Goal: Task Accomplishment & Management: Manage account settings

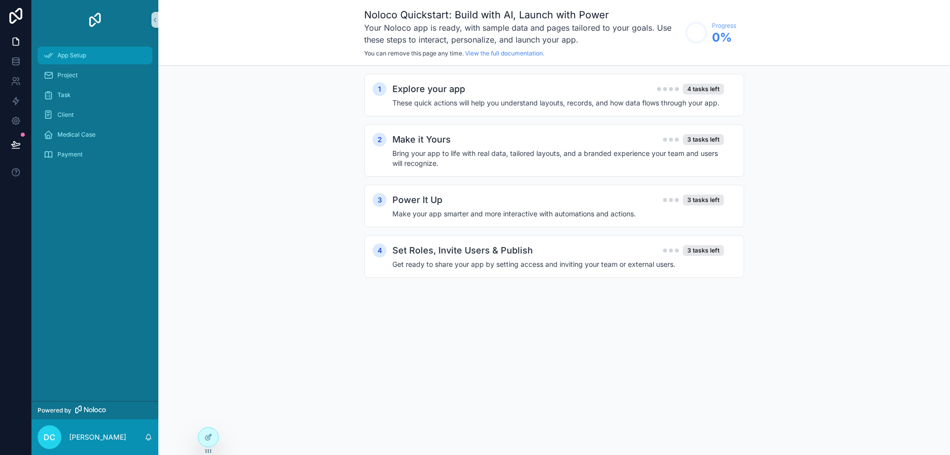
click at [68, 56] on span "App Setup" at bounding box center [71, 55] width 29 height 8
click at [667, 93] on div "4 tasks left" at bounding box center [690, 89] width 67 height 11
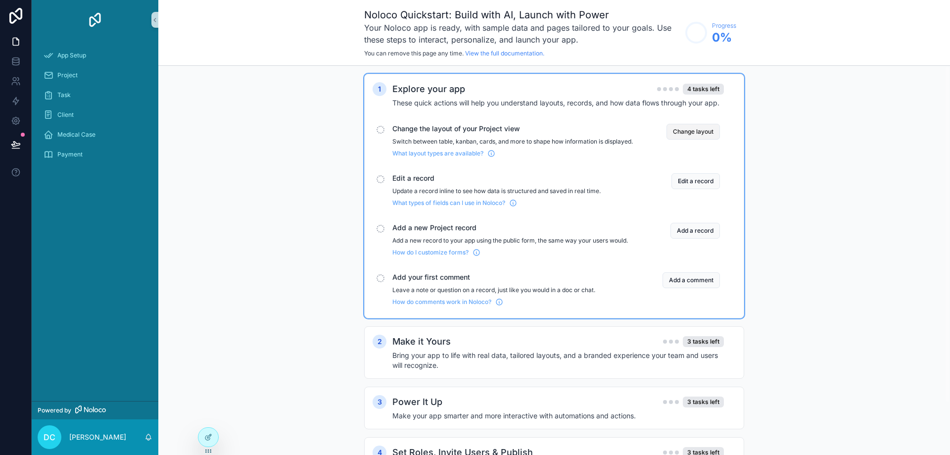
click at [686, 131] on button "Change layout" at bounding box center [693, 132] width 53 height 16
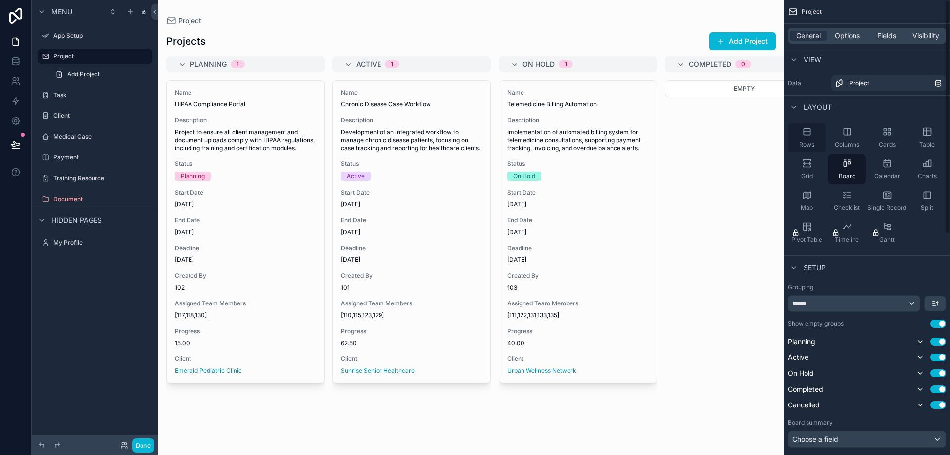
click at [811, 142] on span "Rows" at bounding box center [806, 145] width 15 height 8
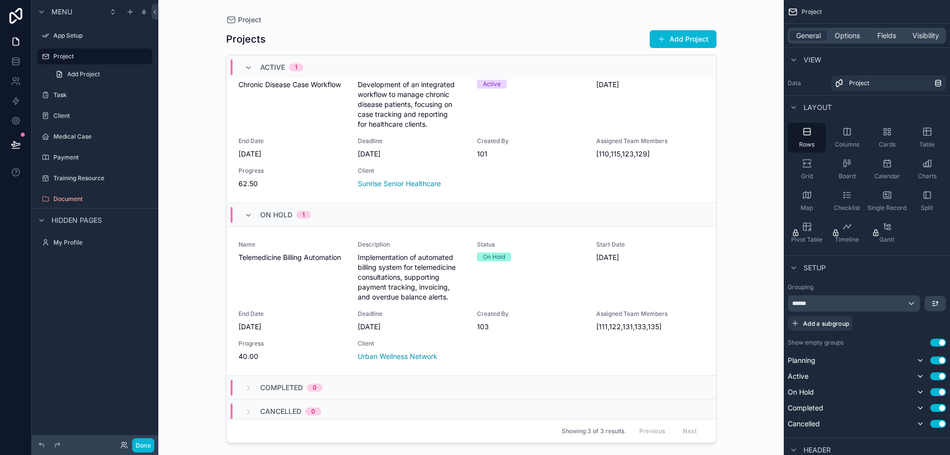
scroll to position [202, 0]
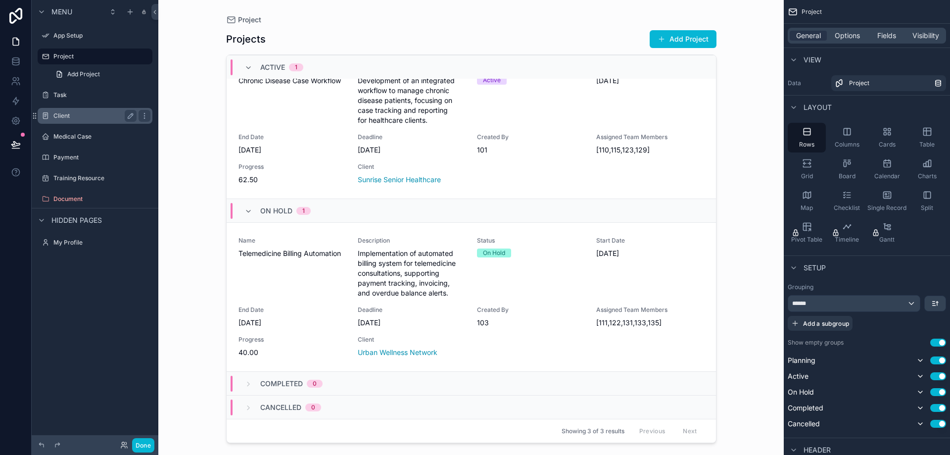
click at [82, 119] on label "Client" at bounding box center [92, 116] width 79 height 8
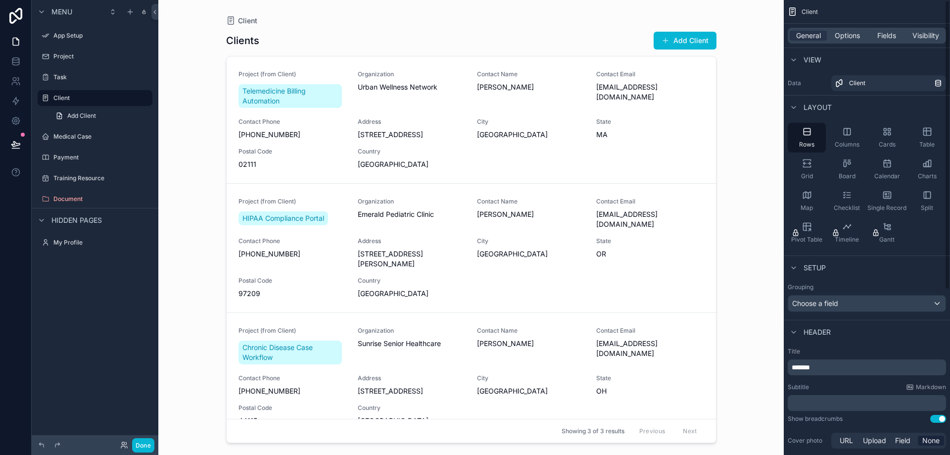
click at [850, 30] on div "General Options Fields Visibility" at bounding box center [867, 36] width 158 height 16
click at [866, 35] on div "General Options Fields Visibility" at bounding box center [867, 36] width 158 height 16
click at [848, 42] on div "General Options Fields Visibility" at bounding box center [867, 36] width 158 height 16
click at [848, 38] on span "Options" at bounding box center [847, 36] width 25 height 10
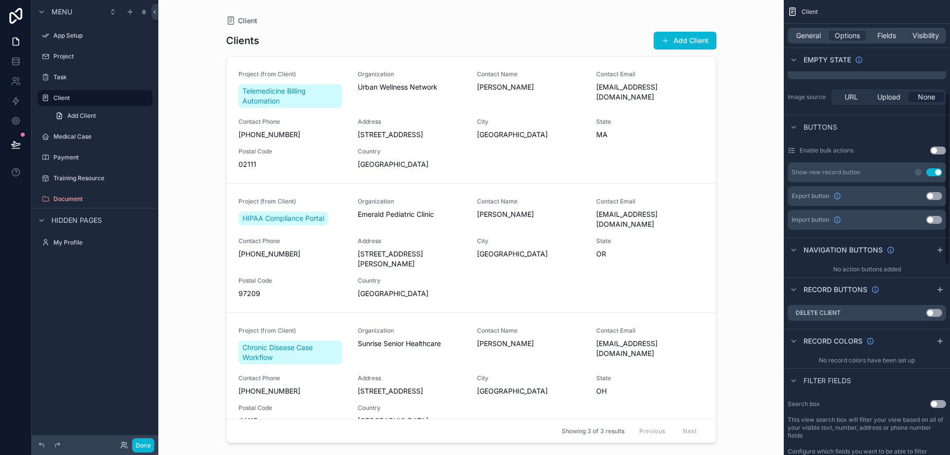
scroll to position [247, 0]
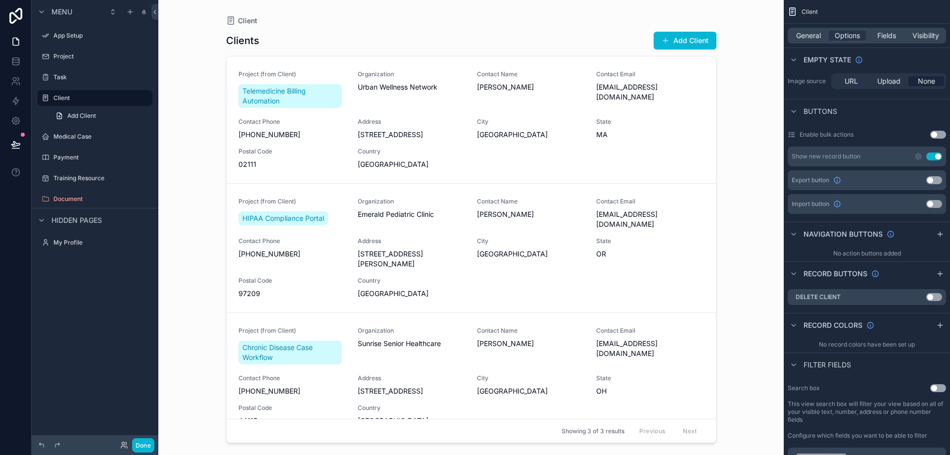
click at [308, 97] on div "scrollable content" at bounding box center [471, 221] width 506 height 443
click at [280, 95] on span "Telemedicine Billing Automation" at bounding box center [290, 96] width 96 height 20
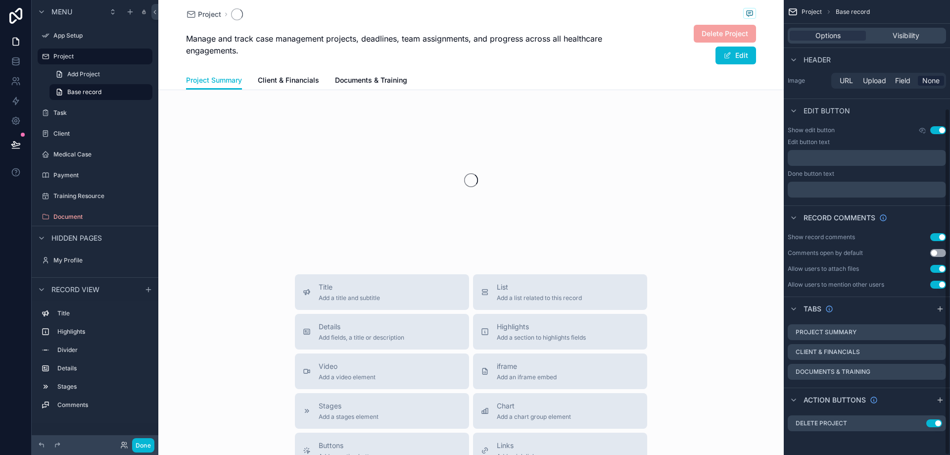
scroll to position [142, 0]
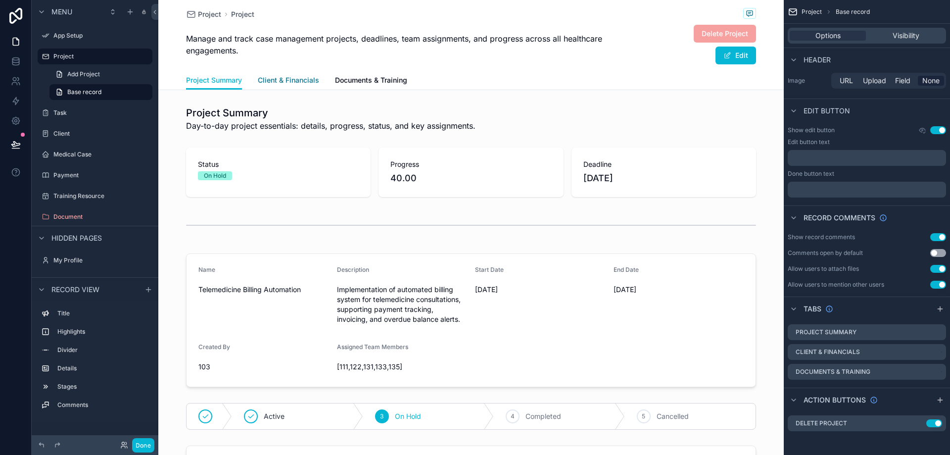
click at [284, 80] on span "Client & Financials" at bounding box center [288, 80] width 61 height 10
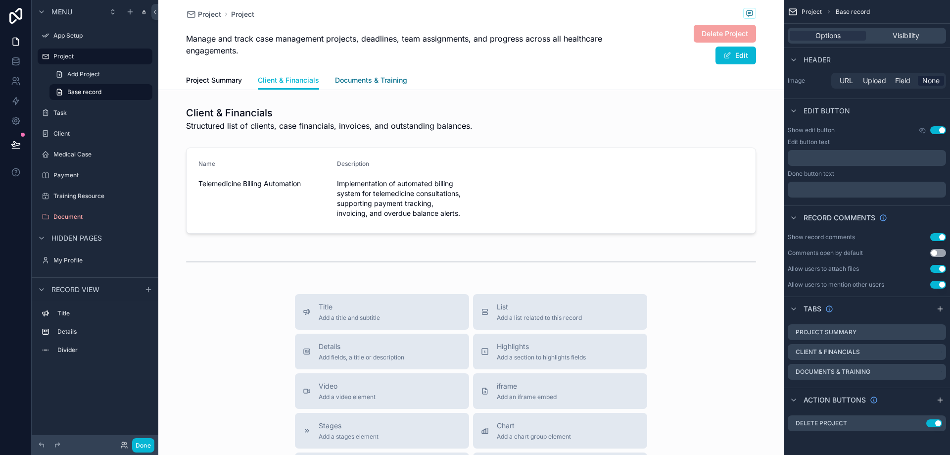
click at [368, 76] on span "Documents & Training" at bounding box center [371, 80] width 72 height 10
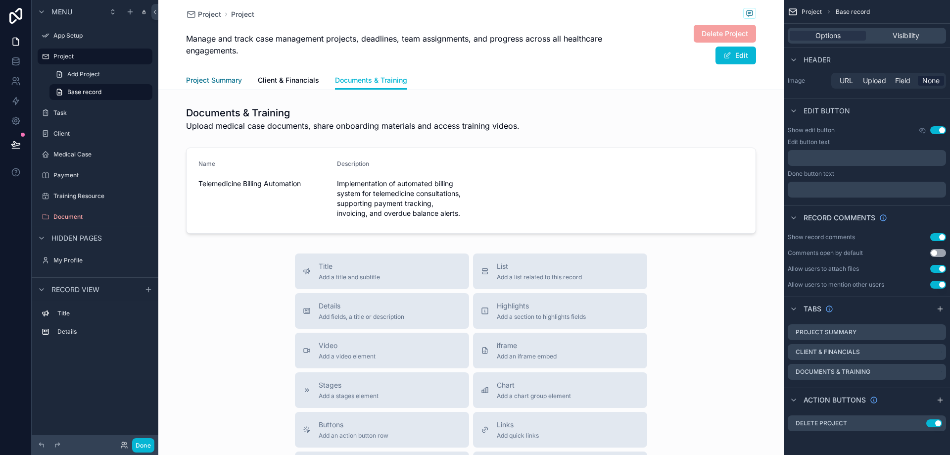
click at [225, 74] on link "Project Summary" at bounding box center [214, 81] width 56 height 20
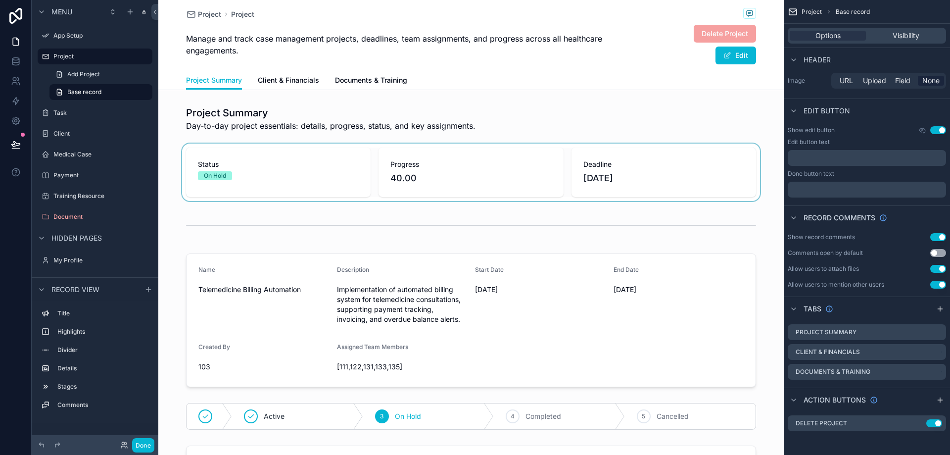
click at [249, 183] on div "scrollable content" at bounding box center [471, 172] width 626 height 57
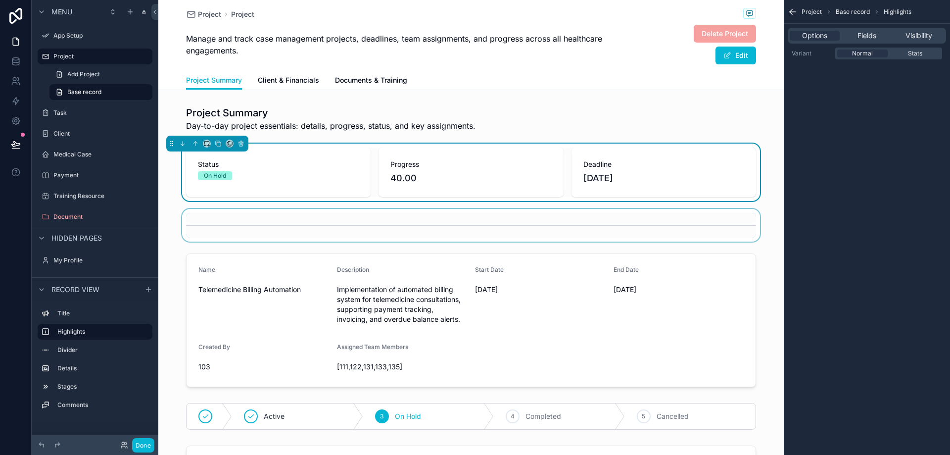
click at [245, 214] on div "scrollable content" at bounding box center [471, 225] width 626 height 33
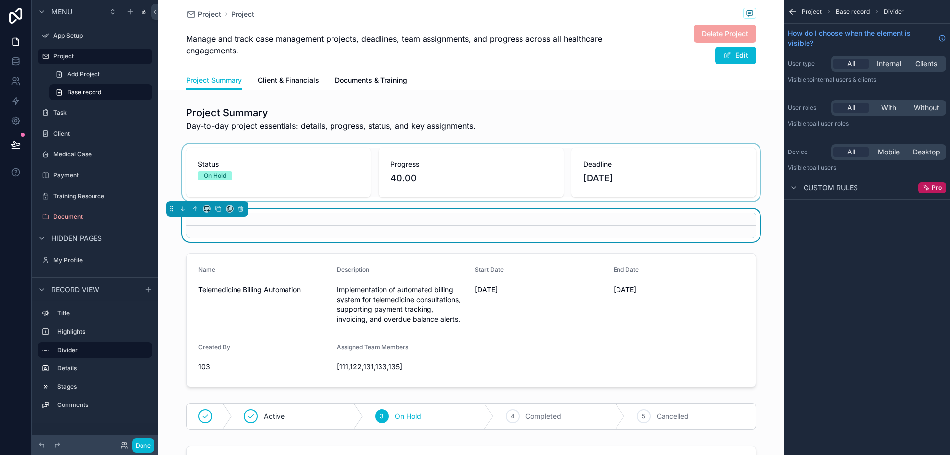
click at [458, 76] on div "Project Summary Client & Financials Documents & Training" at bounding box center [471, 80] width 570 height 19
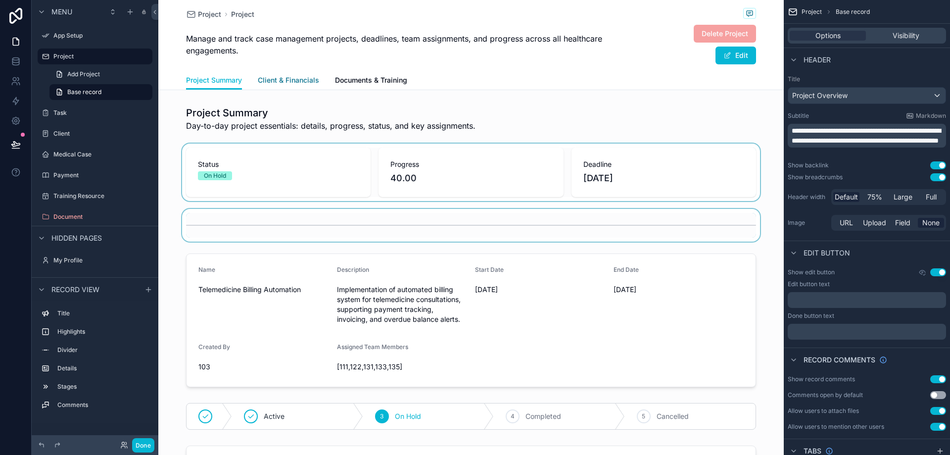
click at [282, 83] on span "Client & Financials" at bounding box center [288, 80] width 61 height 10
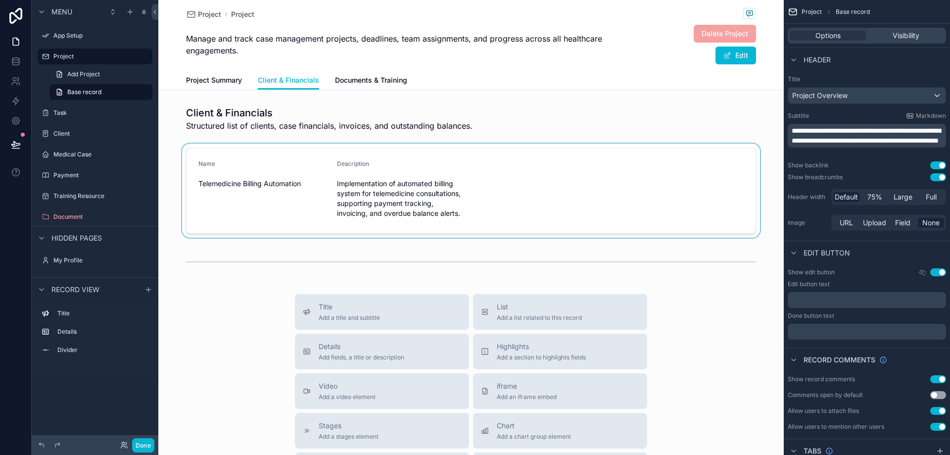
click at [262, 183] on div "scrollable content" at bounding box center [471, 191] width 626 height 94
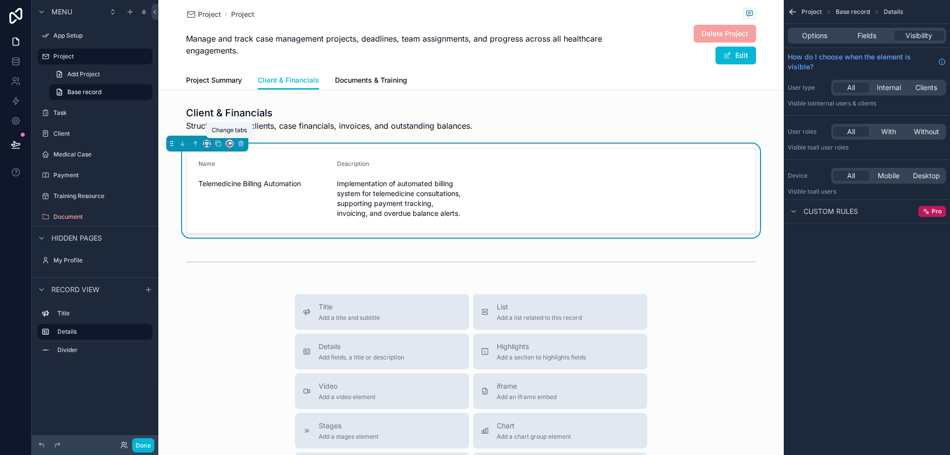
click at [228, 143] on icon "scrollable content" at bounding box center [229, 145] width 4 height 4
click at [218, 144] on div "scrollable content" at bounding box center [475, 227] width 950 height 455
click at [211, 270] on div "scrollable content" at bounding box center [471, 261] width 626 height 33
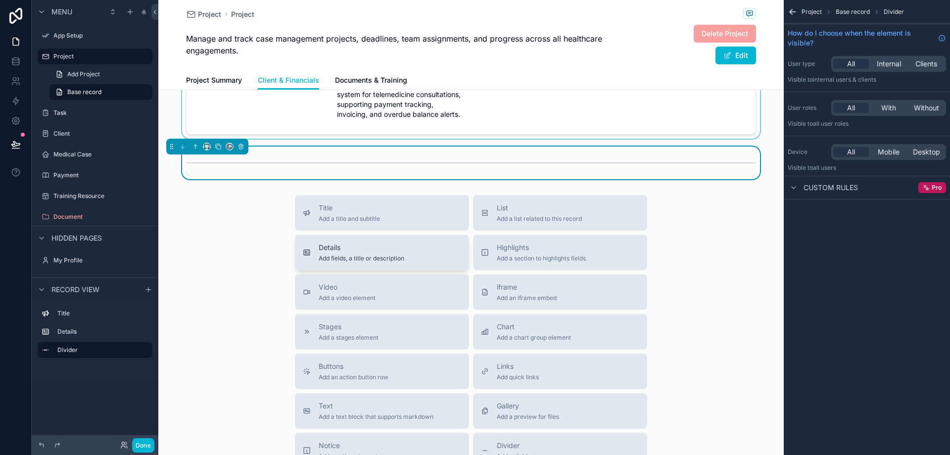
click at [384, 257] on span "Add fields, a title or description" at bounding box center [362, 258] width 86 height 8
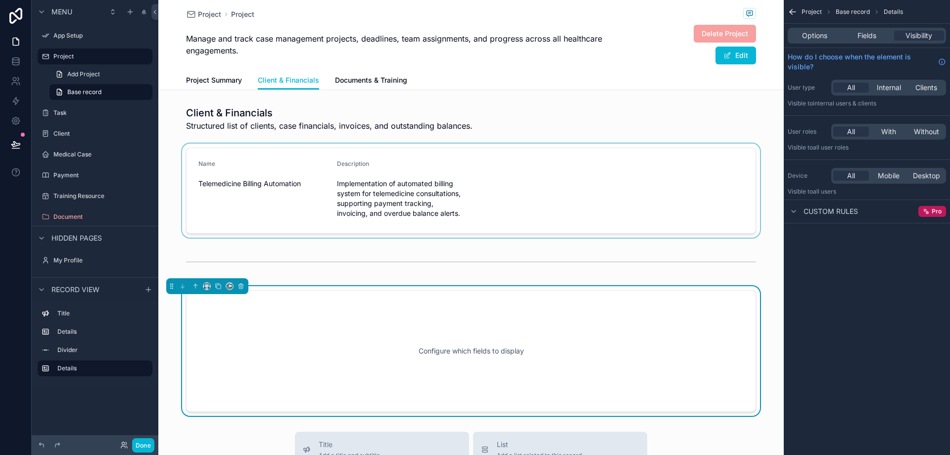
click at [524, 205] on div "scrollable content" at bounding box center [471, 191] width 626 height 94
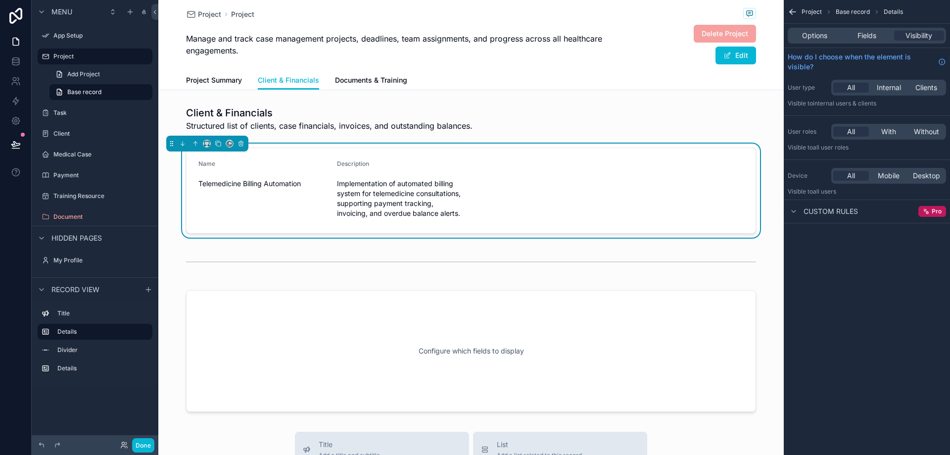
click at [240, 188] on span "Telemedicine Billing Automation" at bounding box center [263, 184] width 131 height 10
click at [628, 197] on form "Name Telemedicine Billing Automation Description Implementation of automated bi…" at bounding box center [471, 190] width 569 height 85
click at [813, 39] on span "Options" at bounding box center [814, 36] width 25 height 10
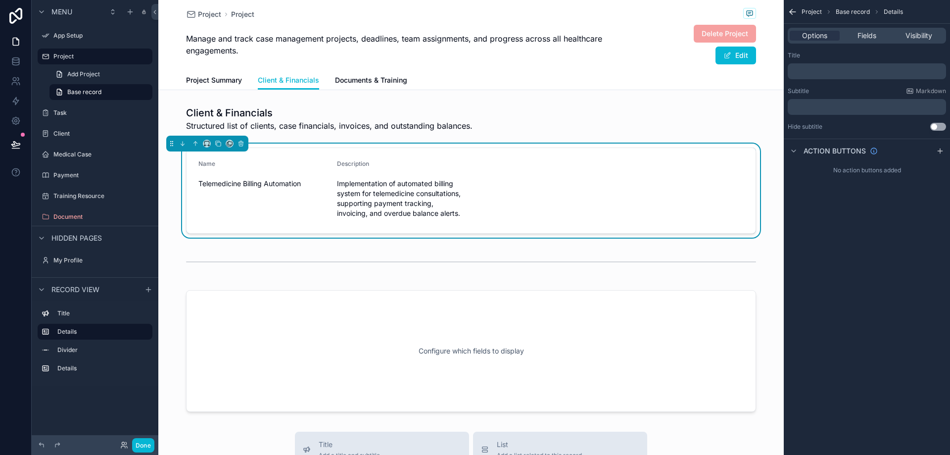
click at [820, 67] on p "﻿" at bounding box center [868, 71] width 152 height 8
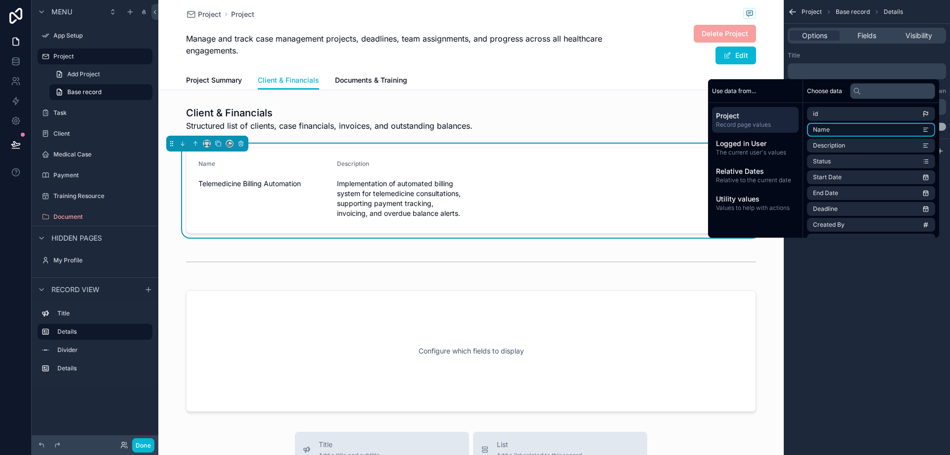
click at [813, 127] on span "Name" at bounding box center [821, 130] width 17 height 8
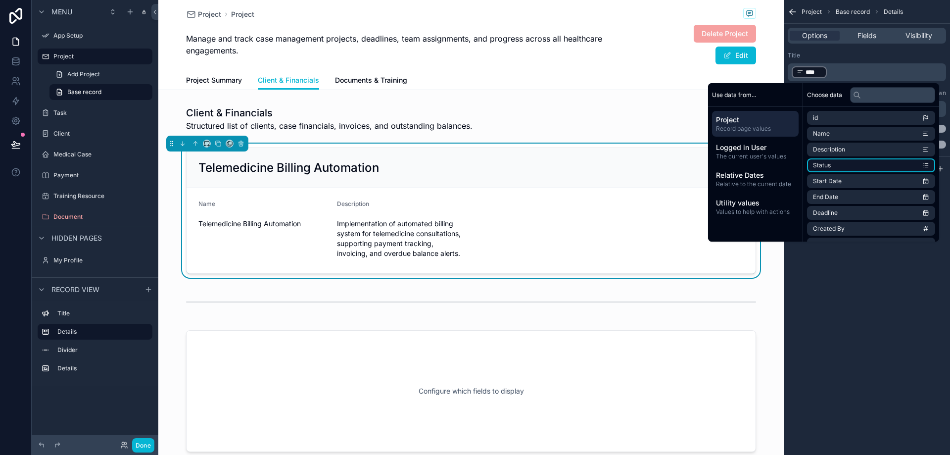
click at [819, 162] on span "Status" at bounding box center [822, 165] width 18 height 8
click at [818, 181] on span "Start Date" at bounding box center [827, 181] width 29 height 8
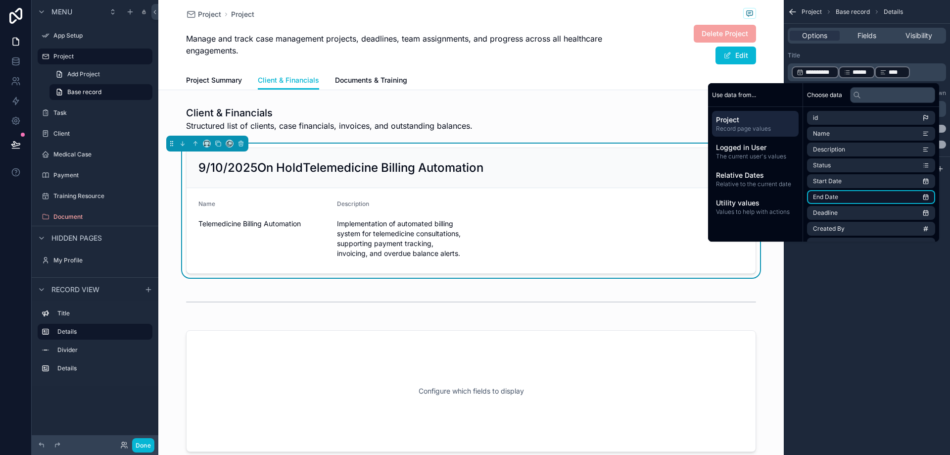
click at [817, 197] on span "End Date" at bounding box center [825, 197] width 25 height 8
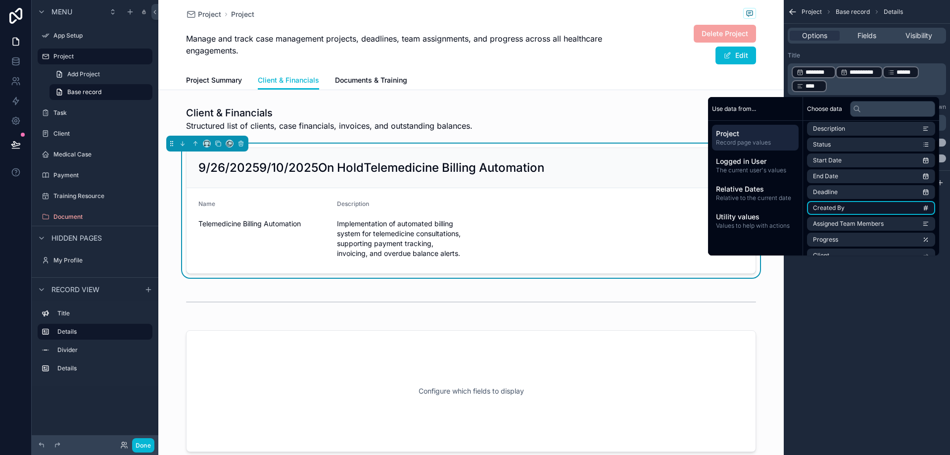
scroll to position [49, 0]
click at [841, 213] on li "Assigned Team Members" at bounding box center [871, 209] width 128 height 14
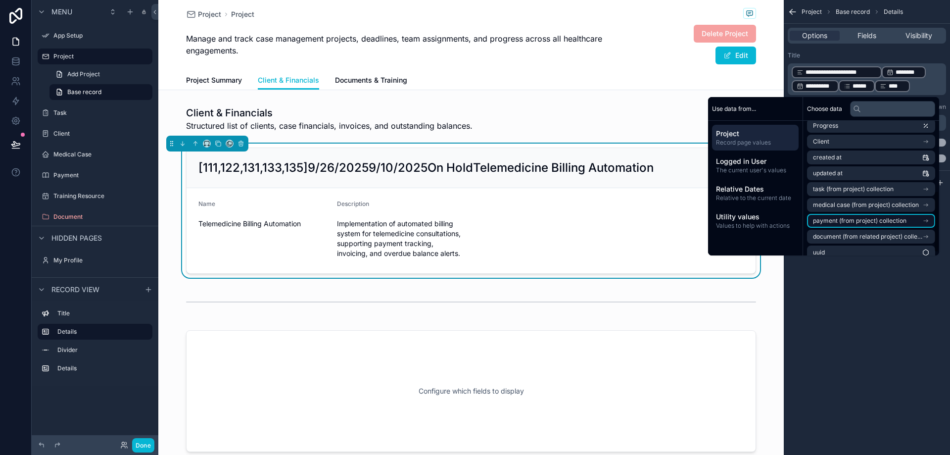
scroll to position [156, 0]
click at [835, 232] on span "document (from related project) collection" at bounding box center [867, 229] width 109 height 8
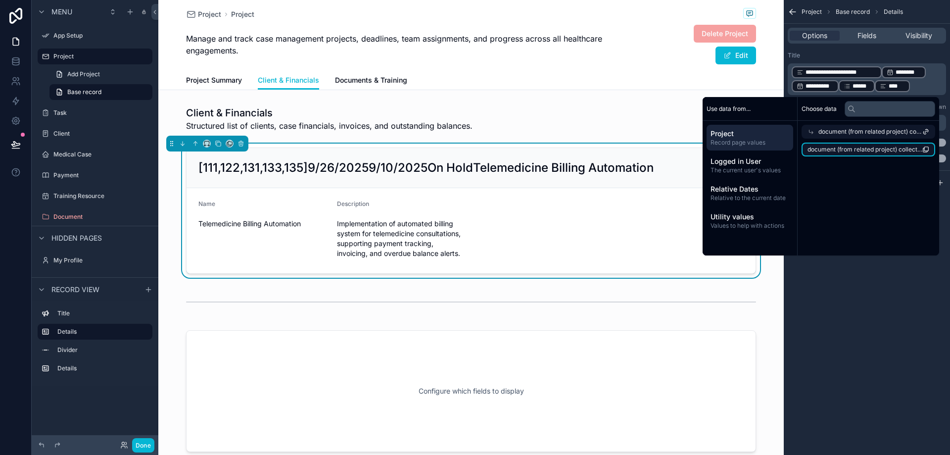
click at [870, 155] on li "document (from related project) collection count" at bounding box center [869, 150] width 134 height 14
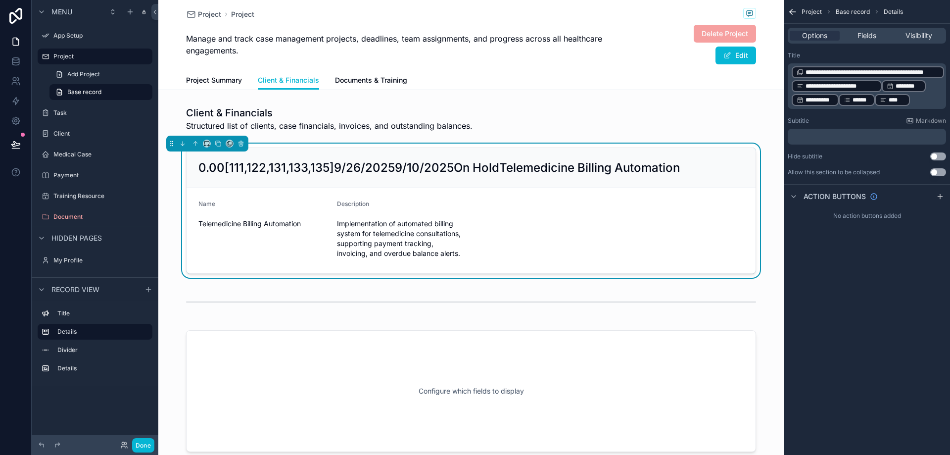
click at [881, 293] on div "**********" at bounding box center [867, 227] width 166 height 455
click at [244, 280] on div "Client & Financials Structured list of clients, case financials, invoices, and …" at bounding box center [471, 279] width 626 height 354
click at [912, 39] on span "Visibility" at bounding box center [919, 36] width 27 height 10
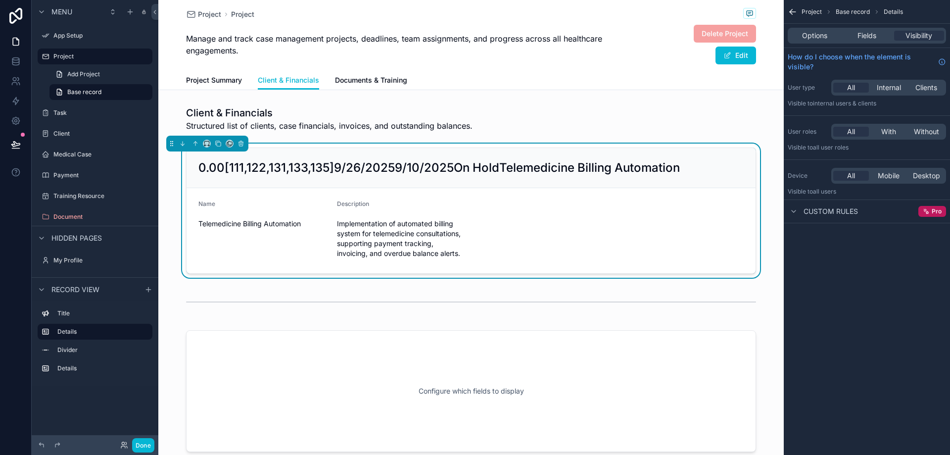
click at [480, 167] on h2 "0.00[111,122,131,133,135]9/26/20259/10/2025On HoldTelemedicine Billing Automati…" at bounding box center [439, 168] width 482 height 16
click at [837, 150] on span "All user roles" at bounding box center [831, 147] width 36 height 7
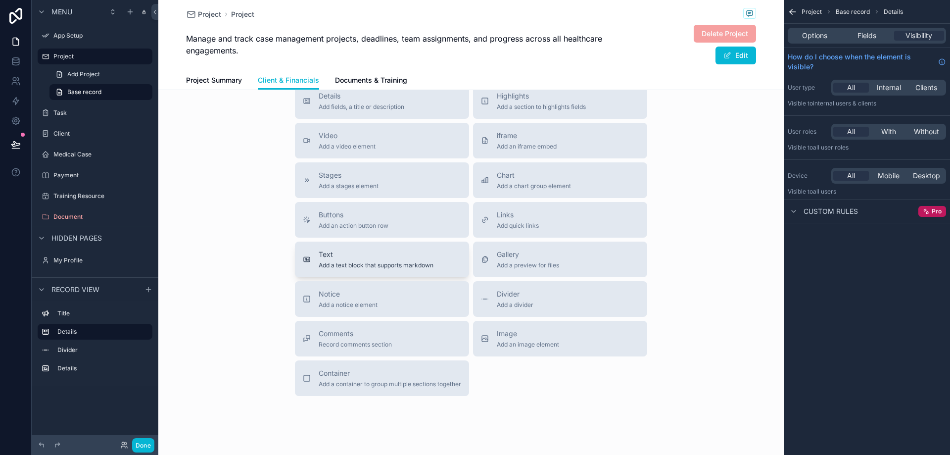
scroll to position [445, 0]
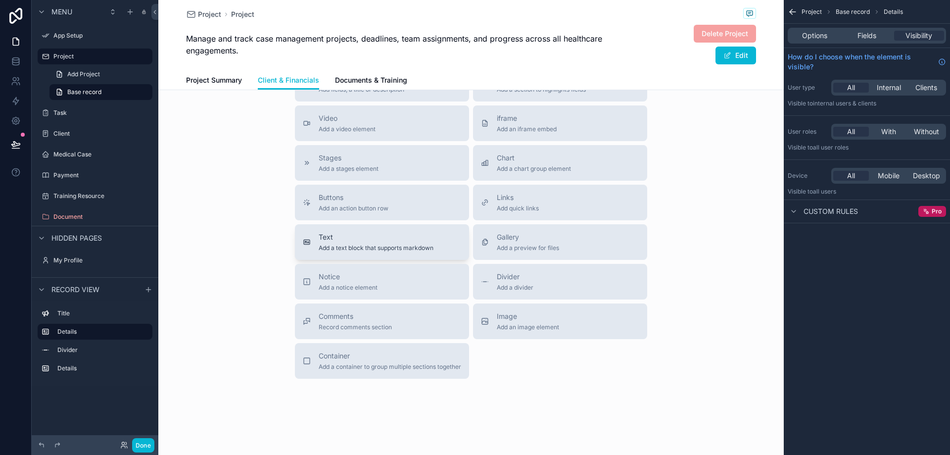
click at [365, 247] on span "Add a text block that supports markdown" at bounding box center [376, 248] width 115 height 8
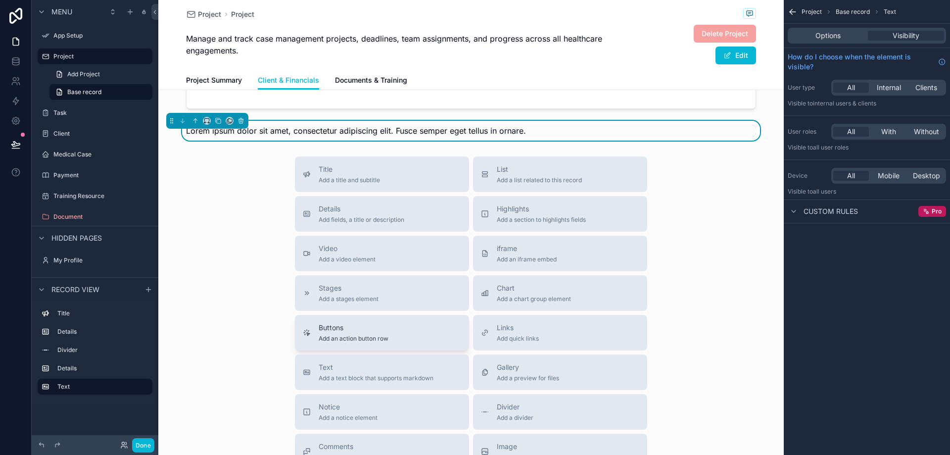
scroll to position [328, 0]
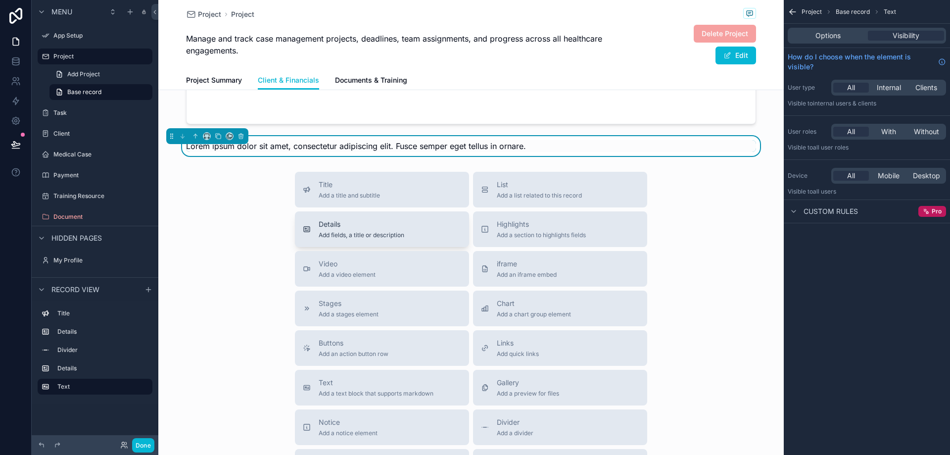
click at [353, 234] on span "Add fields, a title or description" at bounding box center [362, 235] width 86 height 8
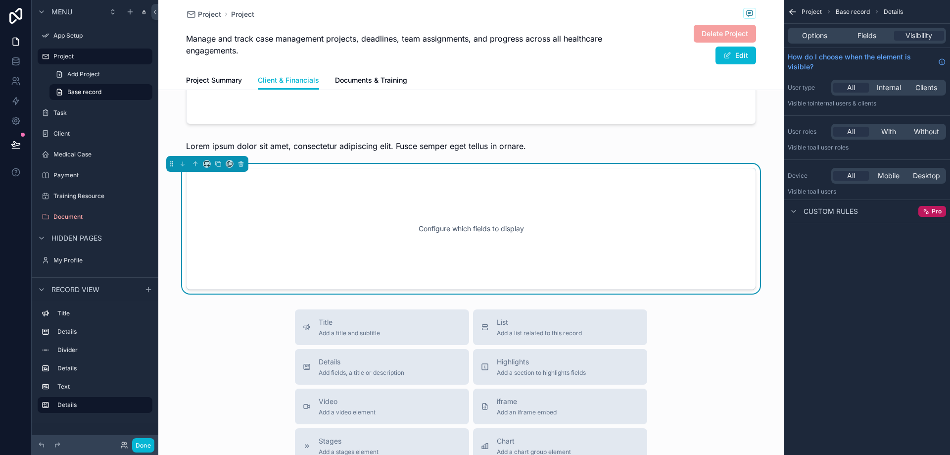
scroll to position [329, 0]
click at [401, 227] on div "Configure which fields to display" at bounding box center [470, 227] width 537 height 89
click at [598, 231] on div "Configure which fields to display" at bounding box center [470, 227] width 537 height 89
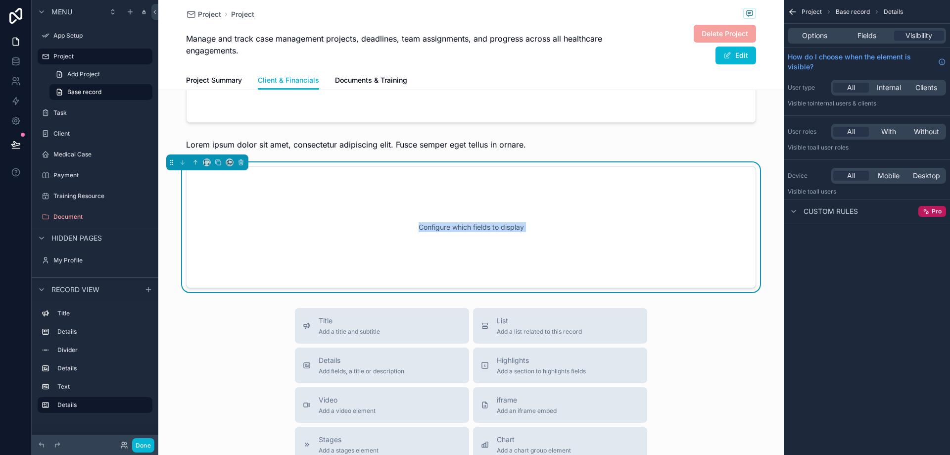
click at [496, 228] on div "Configure which fields to display" at bounding box center [470, 227] width 537 height 89
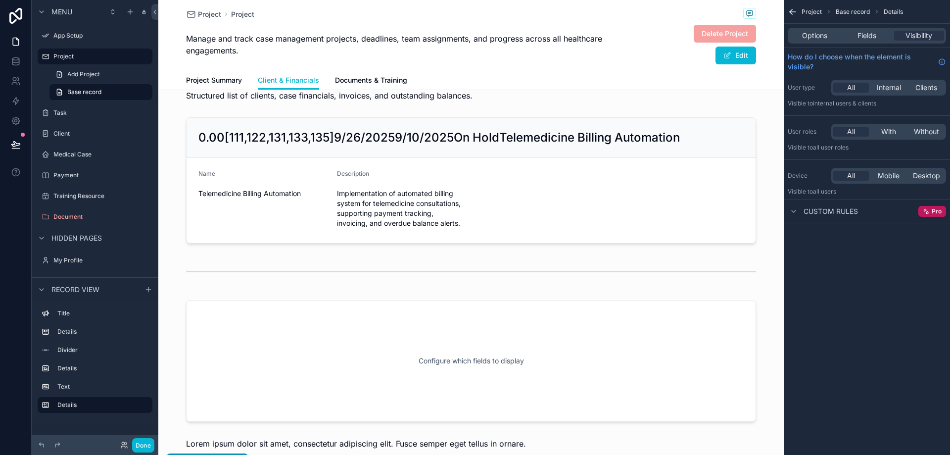
scroll to position [0, 0]
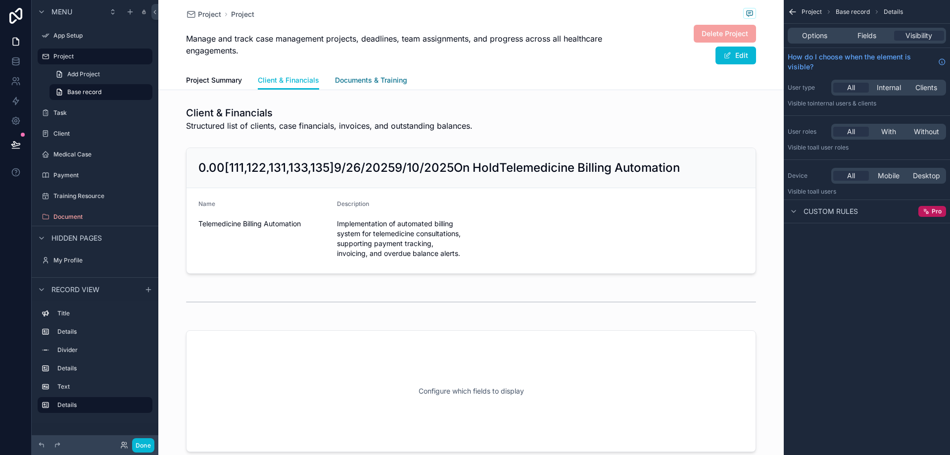
click at [384, 79] on span "Documents & Training" at bounding box center [371, 80] width 72 height 10
